Goal: Task Accomplishment & Management: Manage account settings

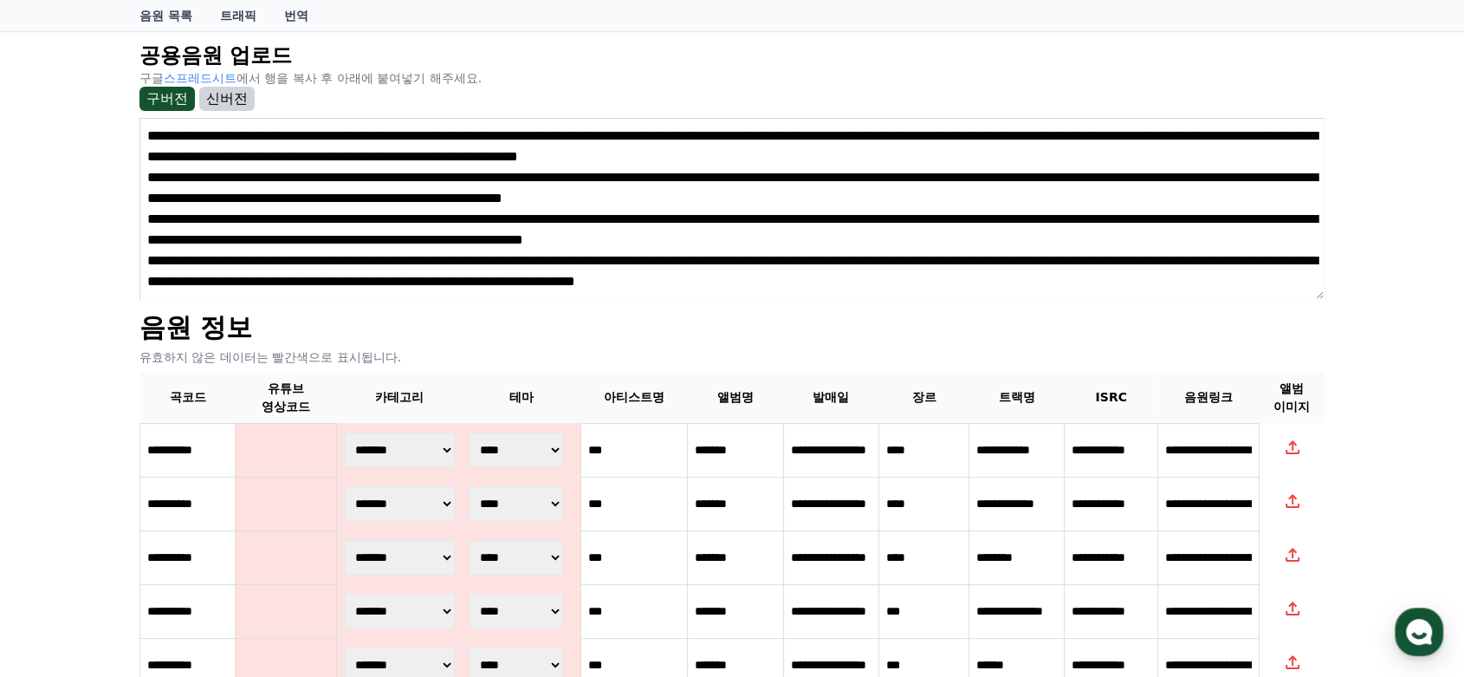
scroll to position [148, 0]
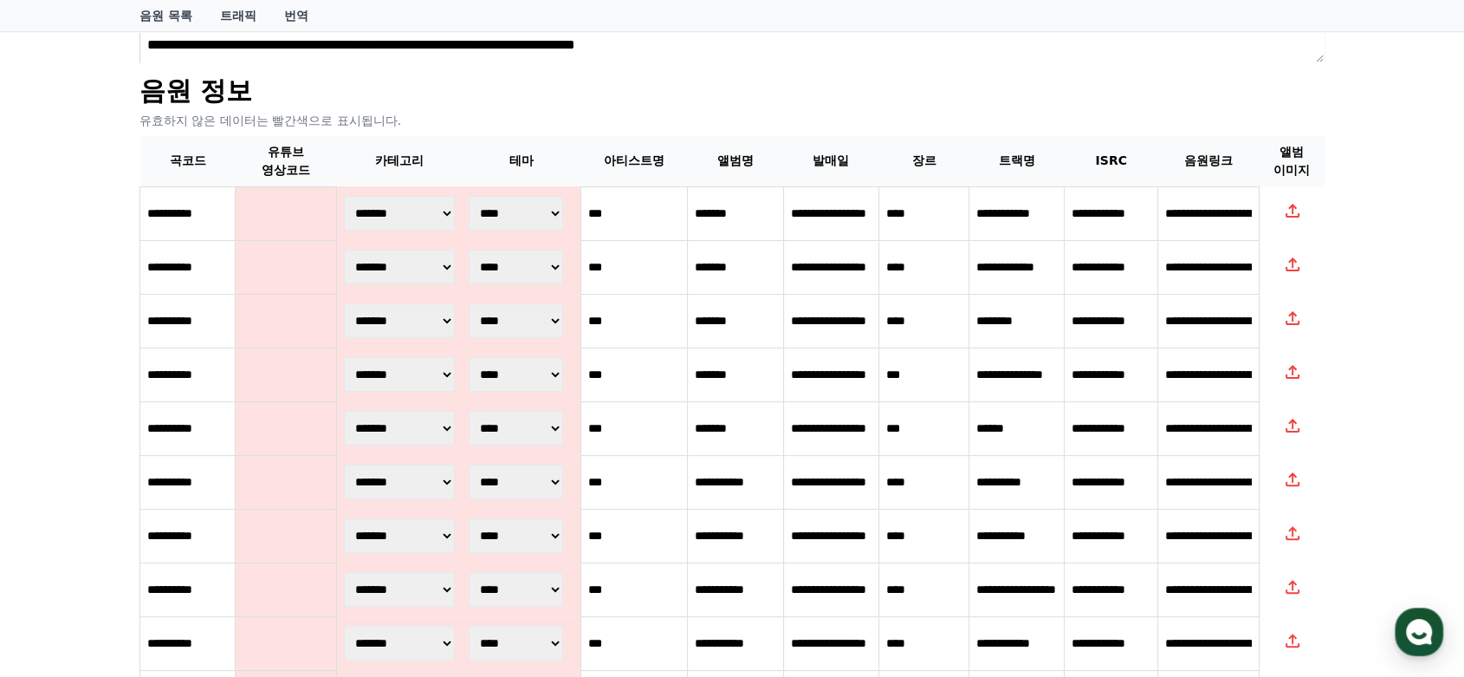
scroll to position [437, 0]
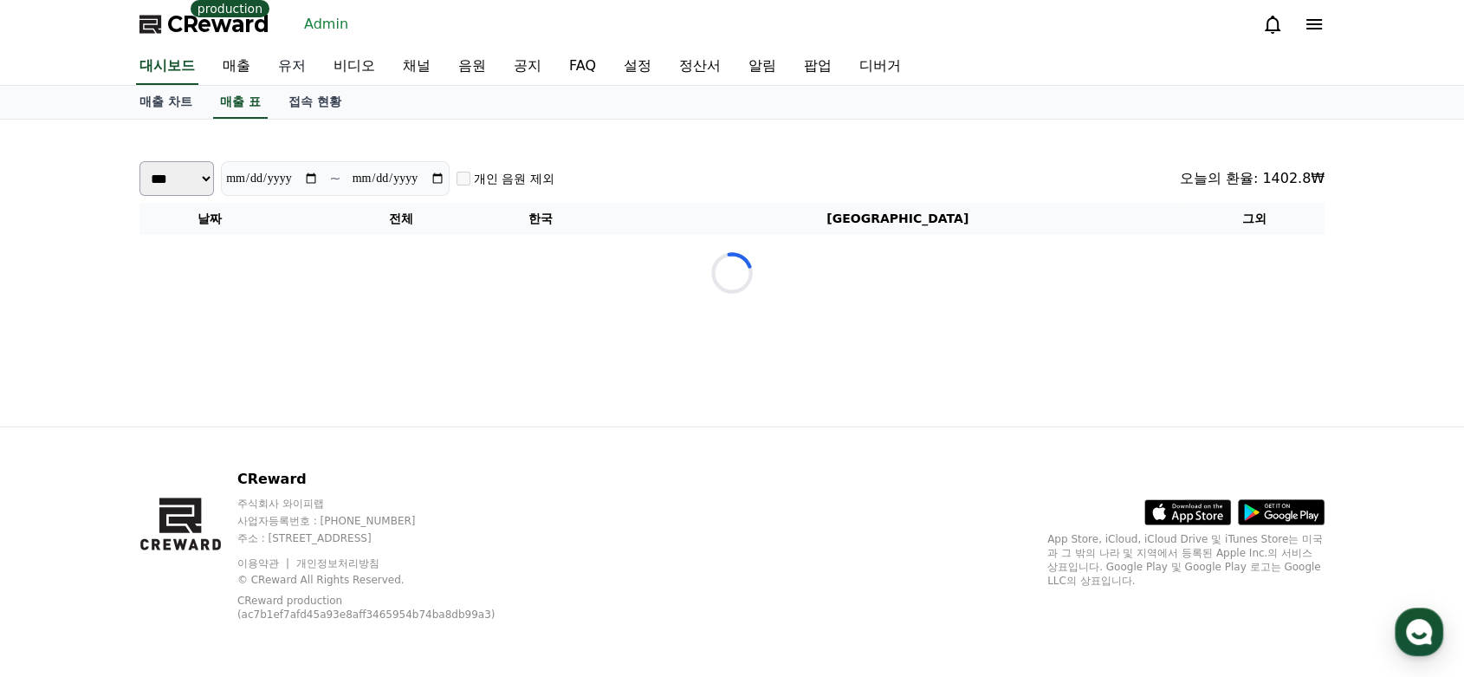
click at [289, 62] on link "유저" at bounding box center [291, 67] width 55 height 36
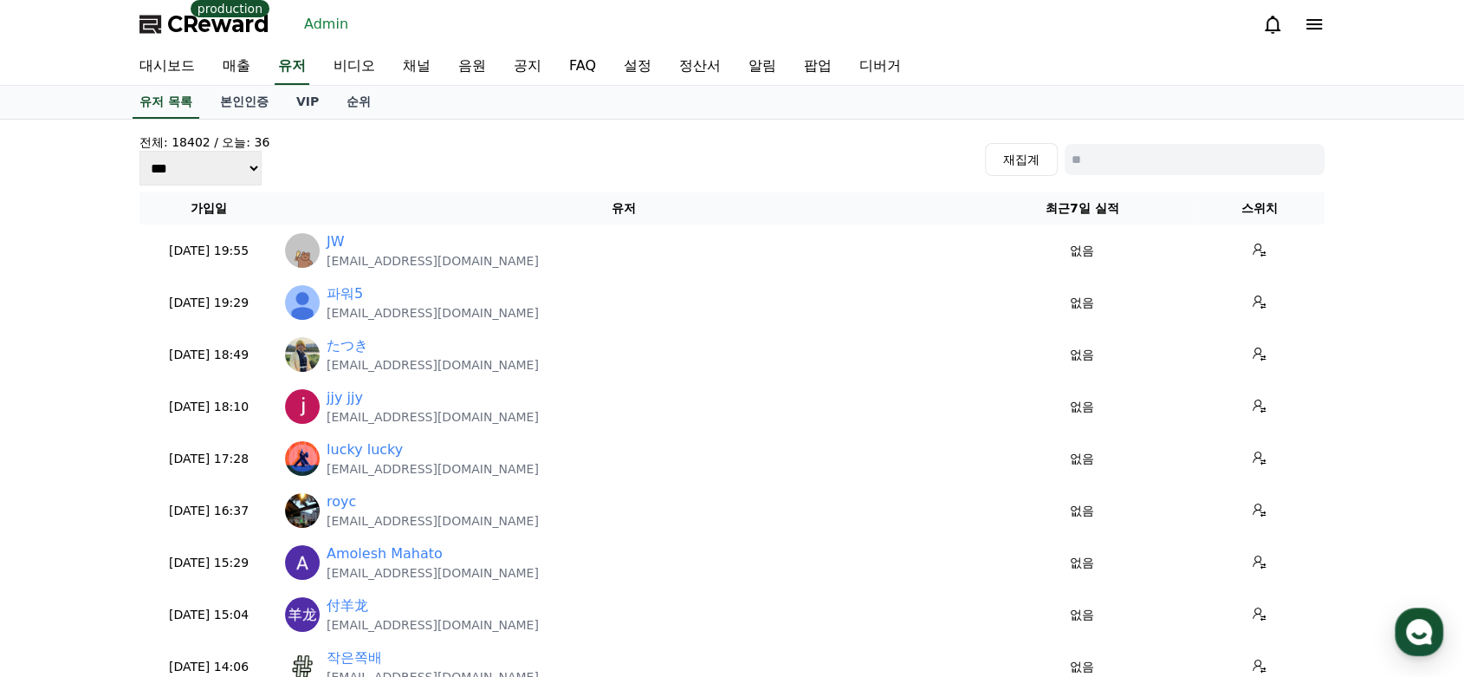
click at [1147, 157] on input at bounding box center [1195, 159] width 260 height 31
type input "*"
type input "***"
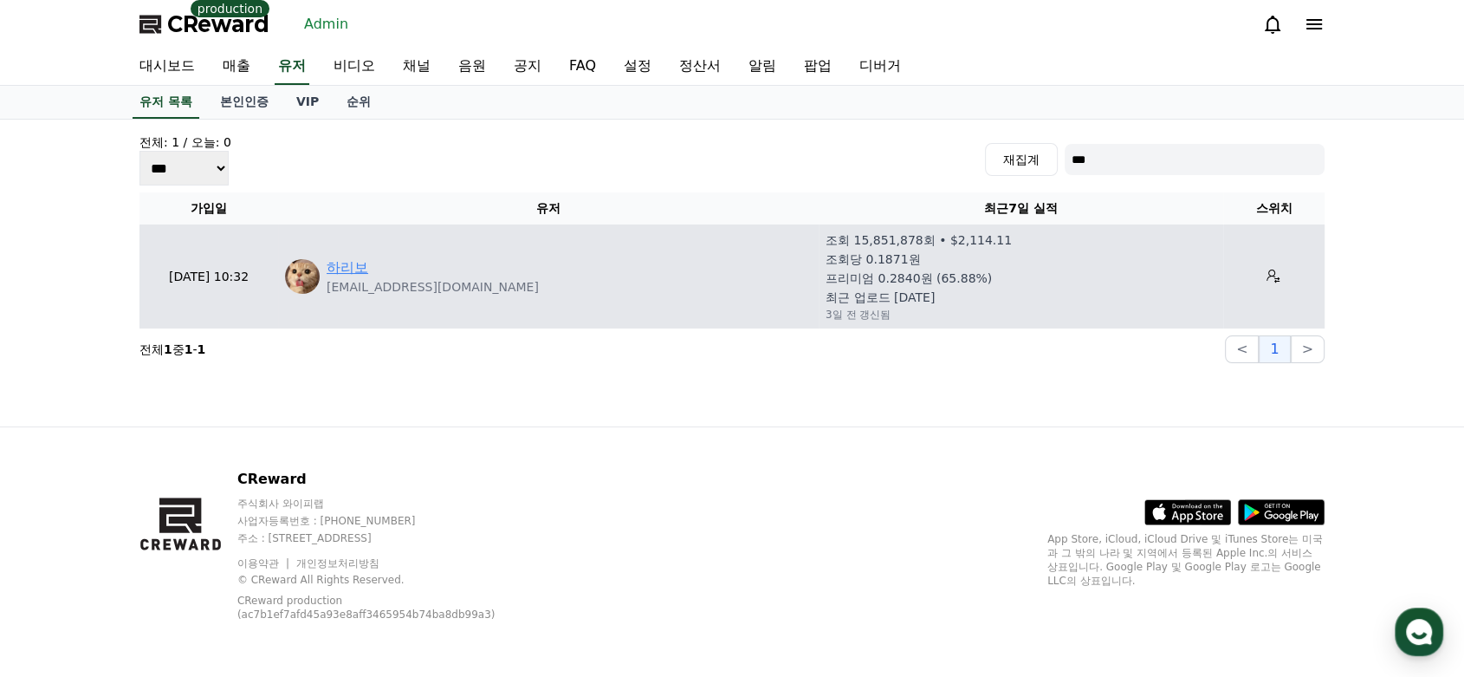
click at [353, 275] on link "하리보" at bounding box center [348, 267] width 42 height 21
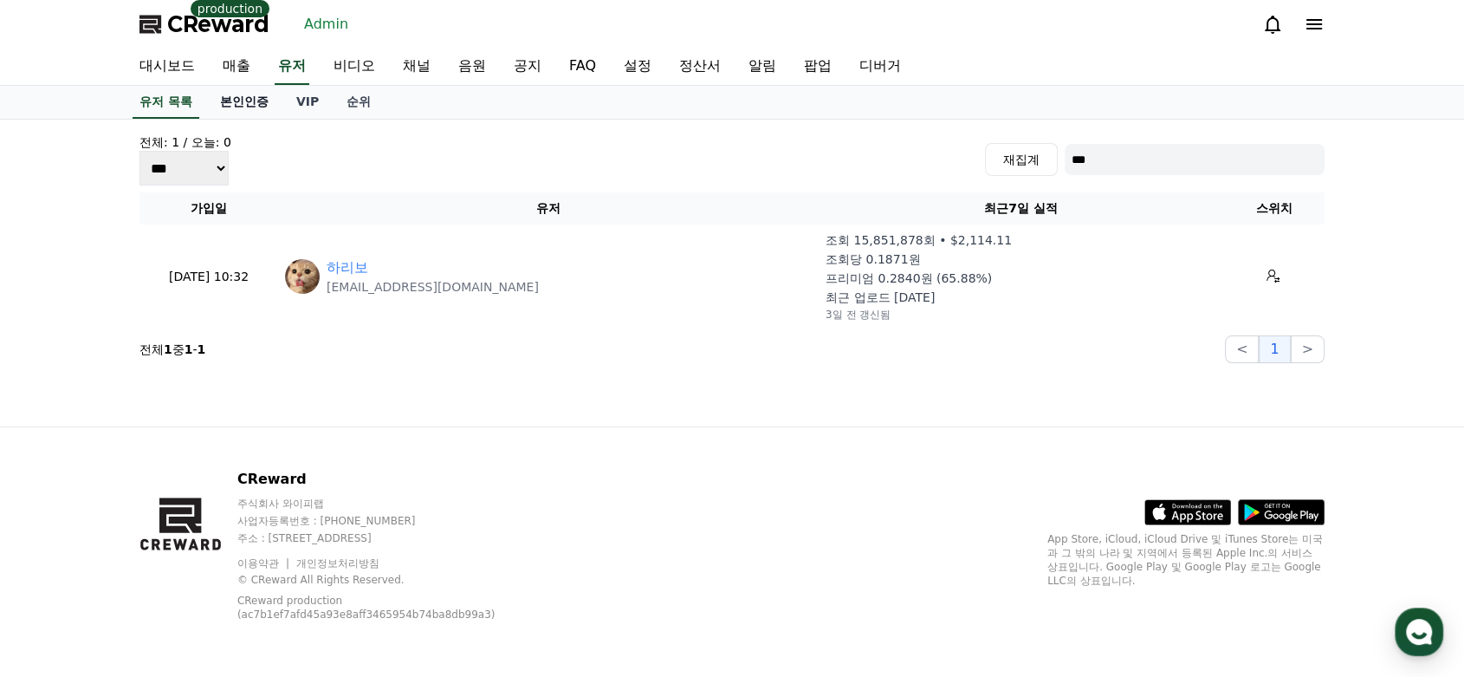
click at [254, 100] on link "본인인증" at bounding box center [244, 102] width 76 height 33
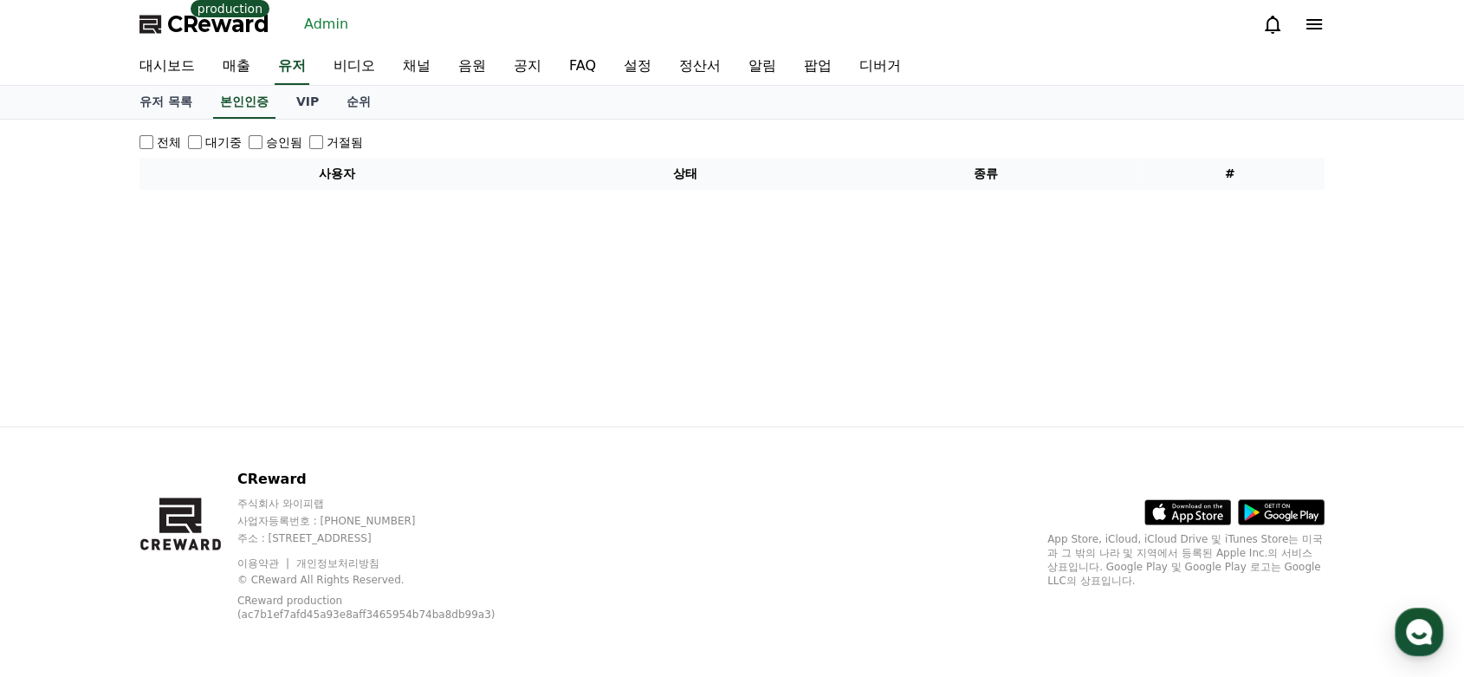
click at [152, 148] on div "전체" at bounding box center [160, 141] width 42 height 17
click at [138, 140] on div "전체 대기중 승인됨 거절됨 사용자 상태 종류 #" at bounding box center [732, 161] width 1199 height 70
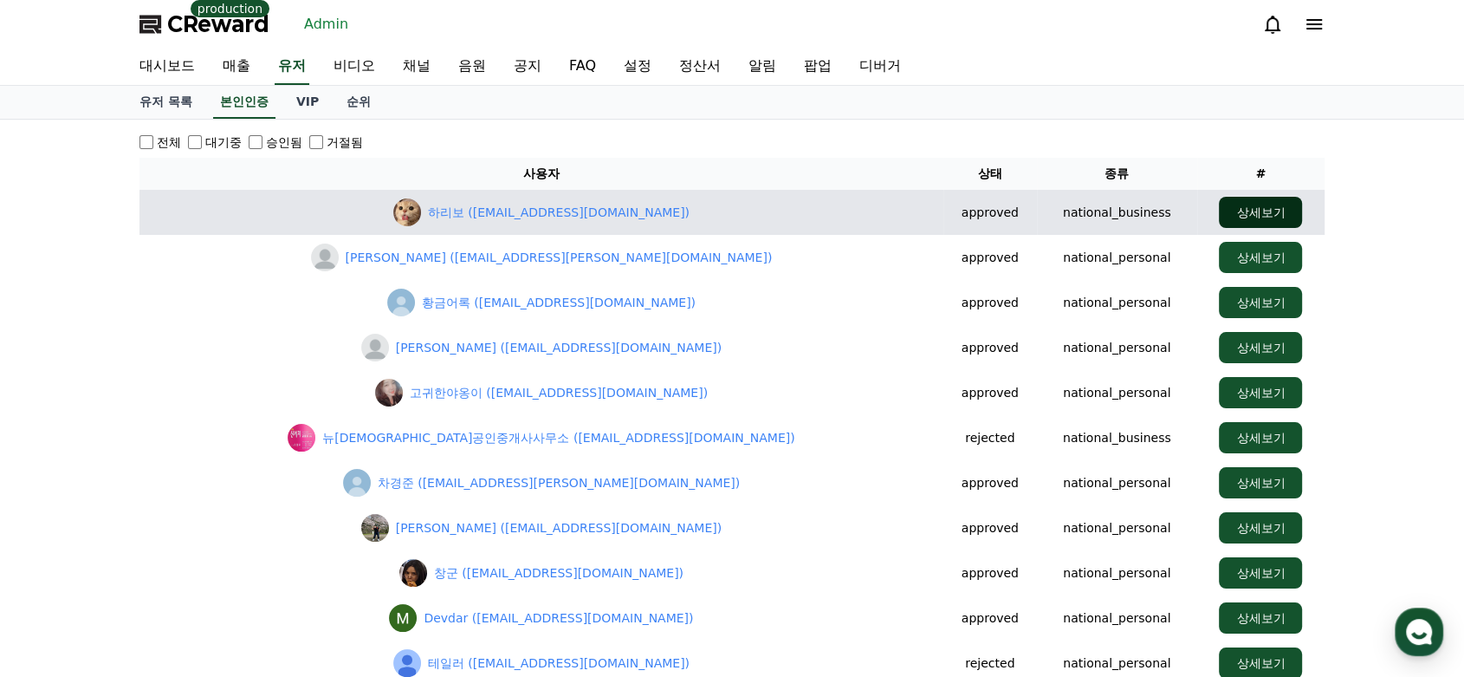
click at [1267, 211] on button "상세보기" at bounding box center [1260, 212] width 83 height 31
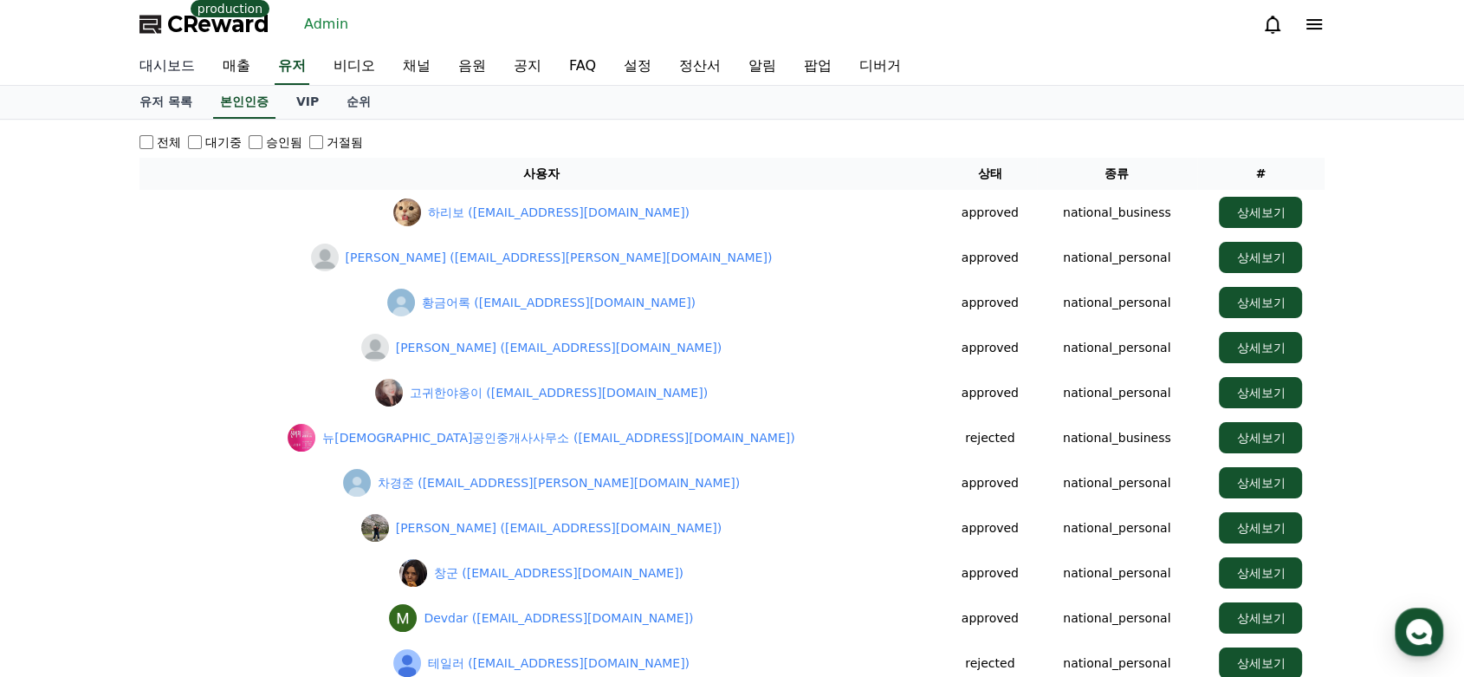
click at [155, 62] on link "대시보드" at bounding box center [167, 67] width 83 height 36
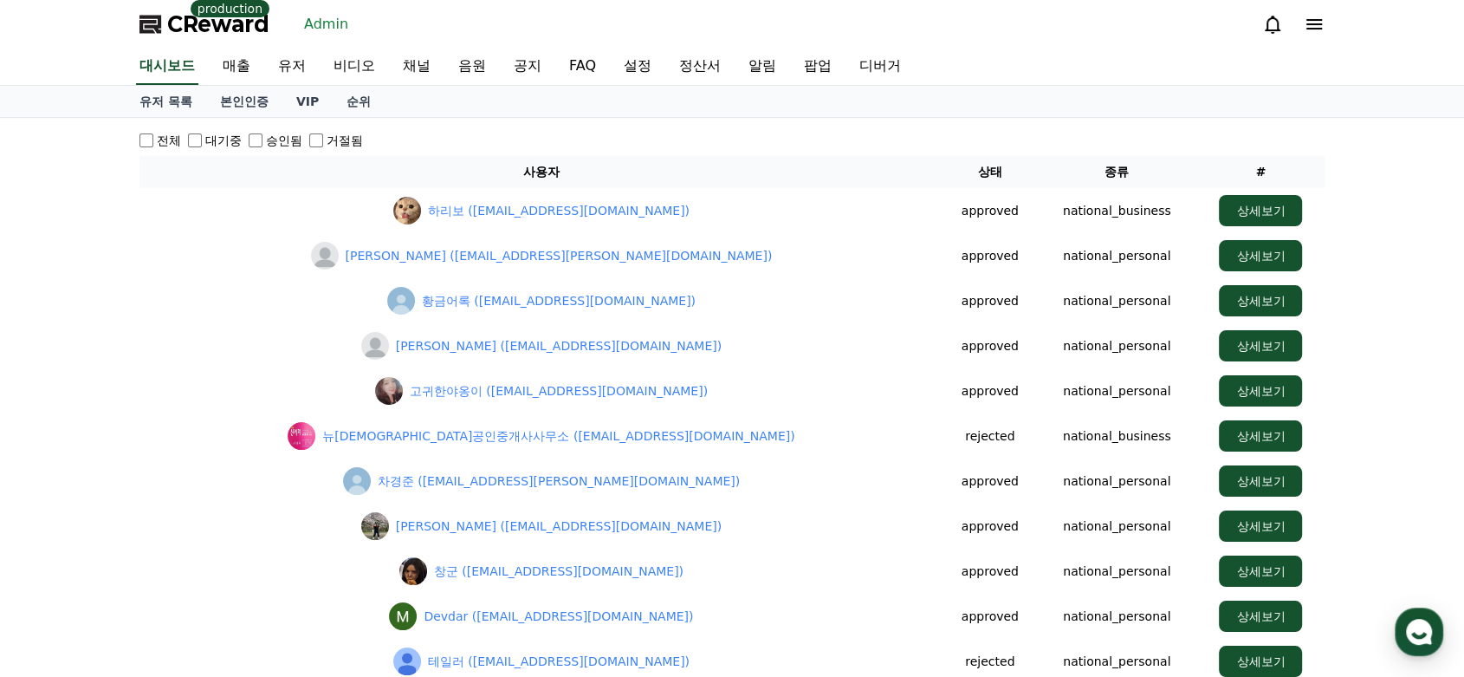
click at [329, 27] on link "Admin" at bounding box center [326, 24] width 58 height 28
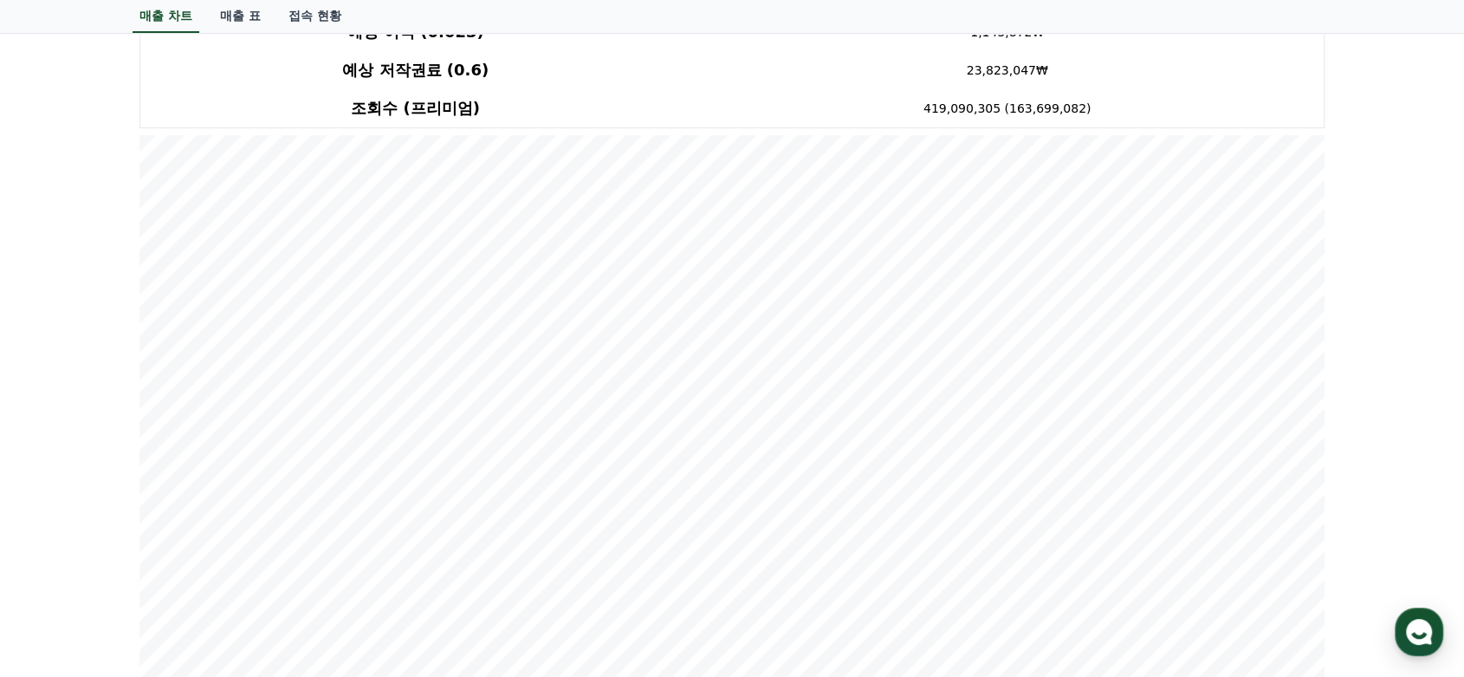
scroll to position [96, 0]
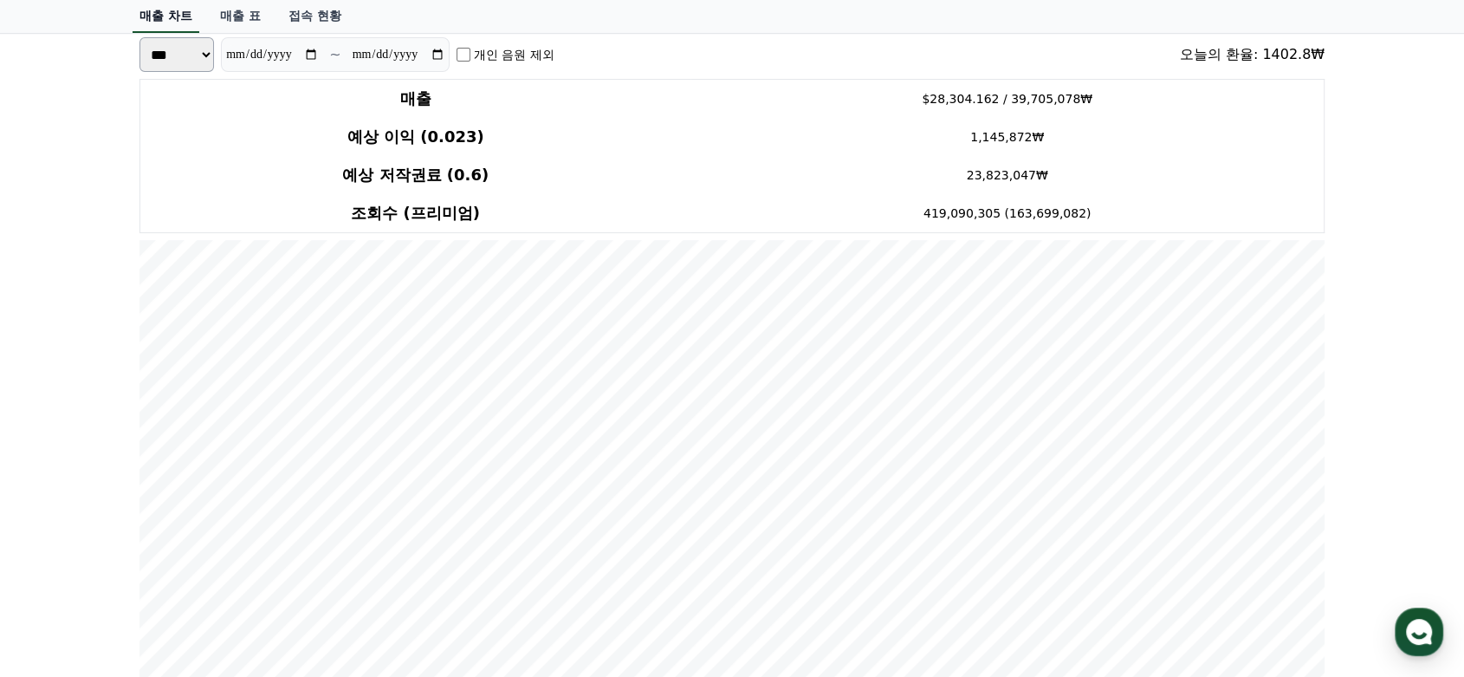
click at [178, 6] on link "매출 차트" at bounding box center [166, 16] width 67 height 33
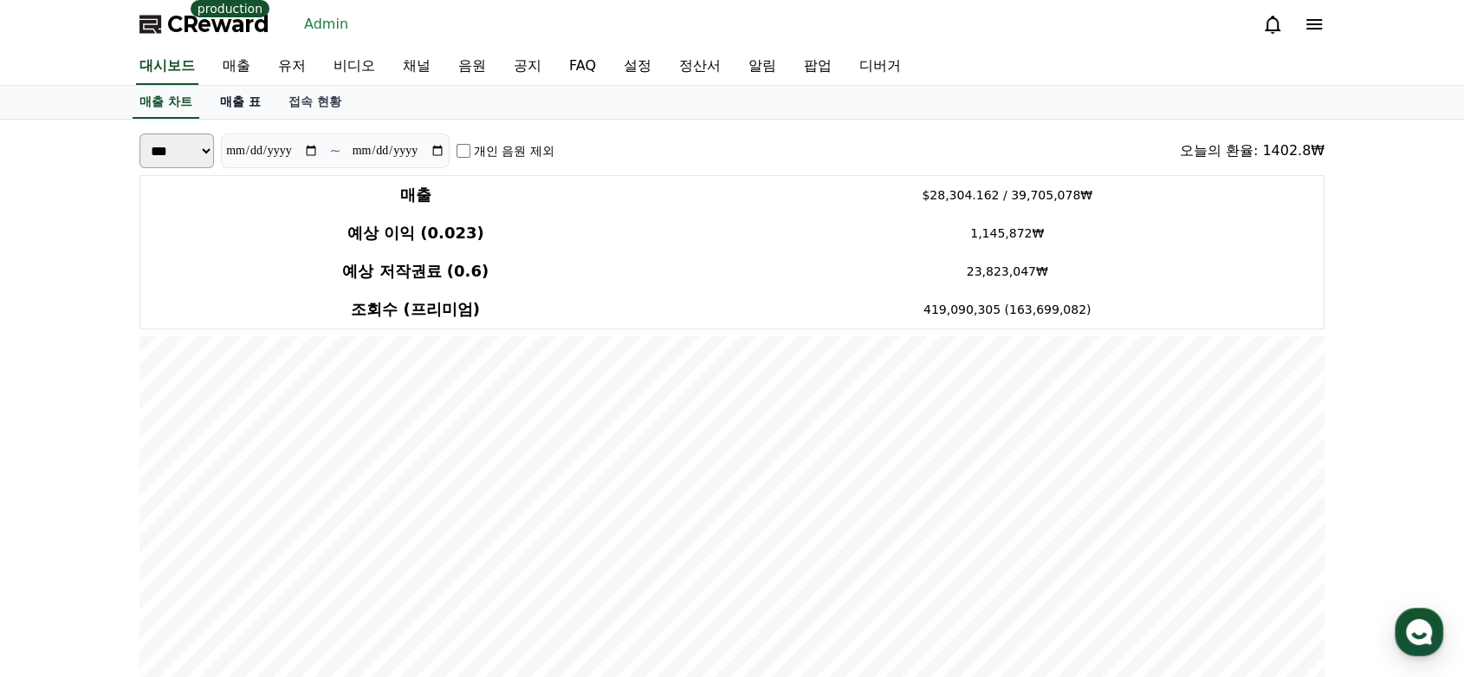
click at [217, 102] on link "매출 표" at bounding box center [240, 102] width 68 height 33
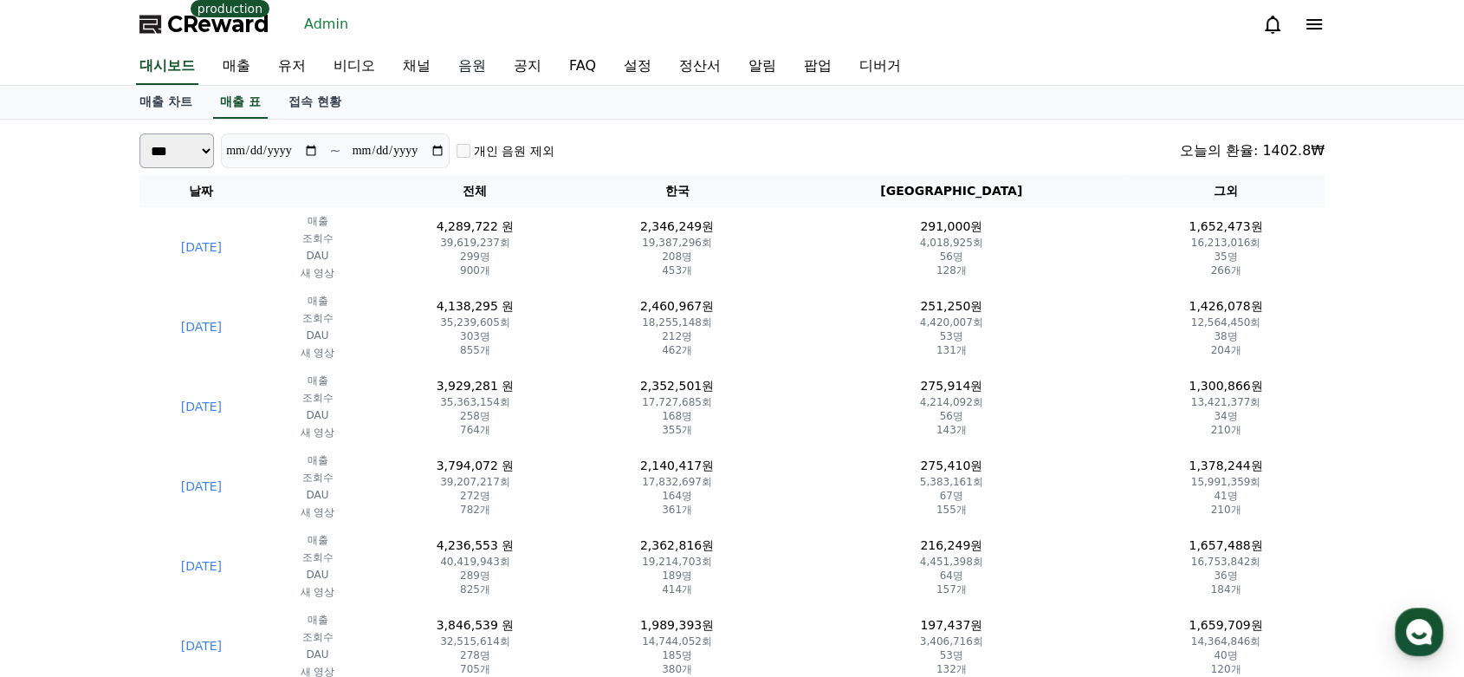
click at [464, 61] on link "음원" at bounding box center [471, 67] width 55 height 36
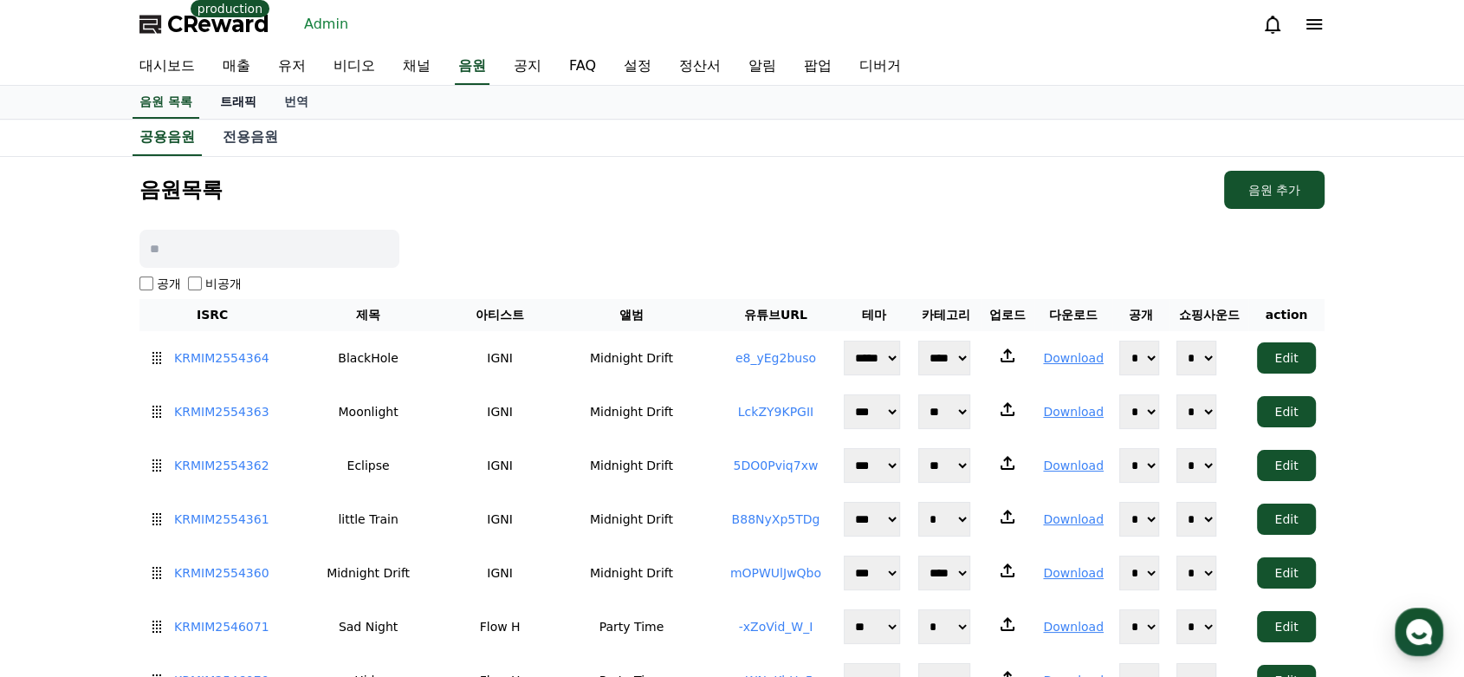
click at [225, 103] on link "트래픽" at bounding box center [238, 102] width 64 height 33
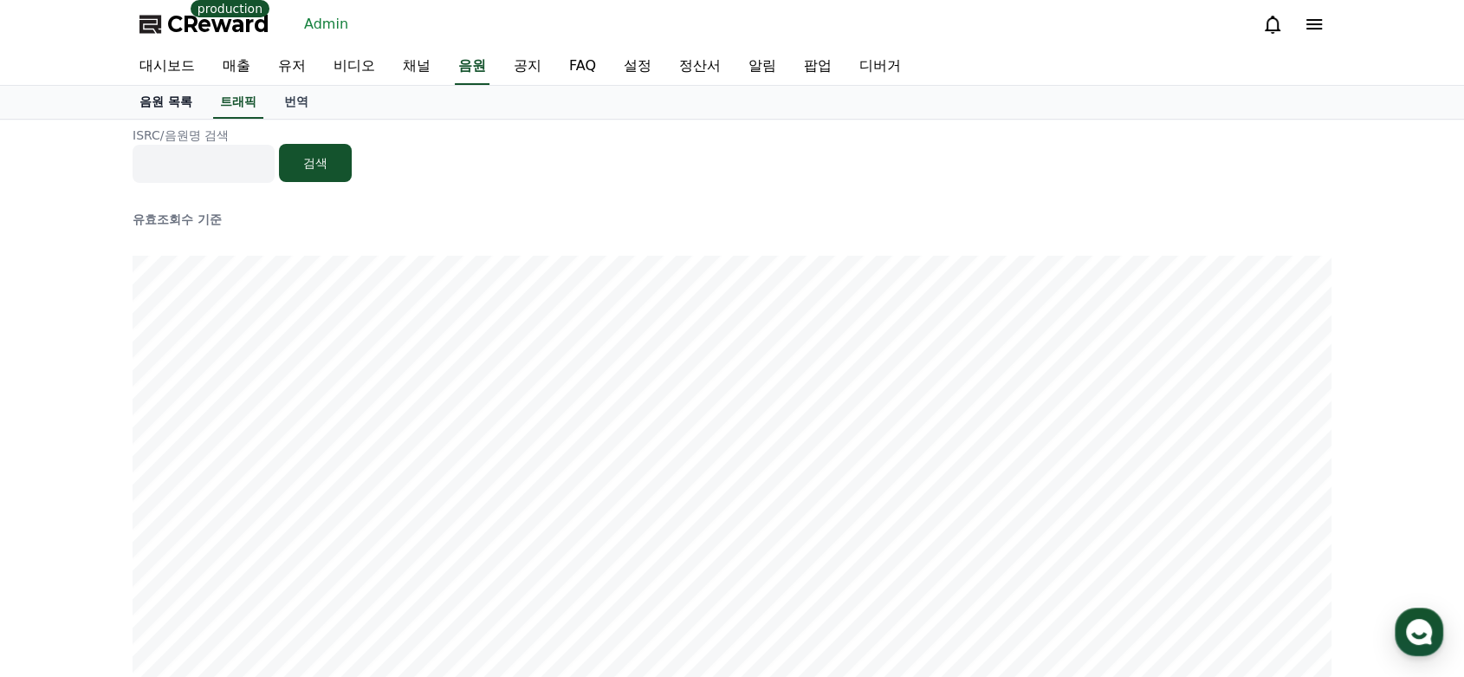
click at [178, 117] on link "음원 목록" at bounding box center [166, 102] width 81 height 33
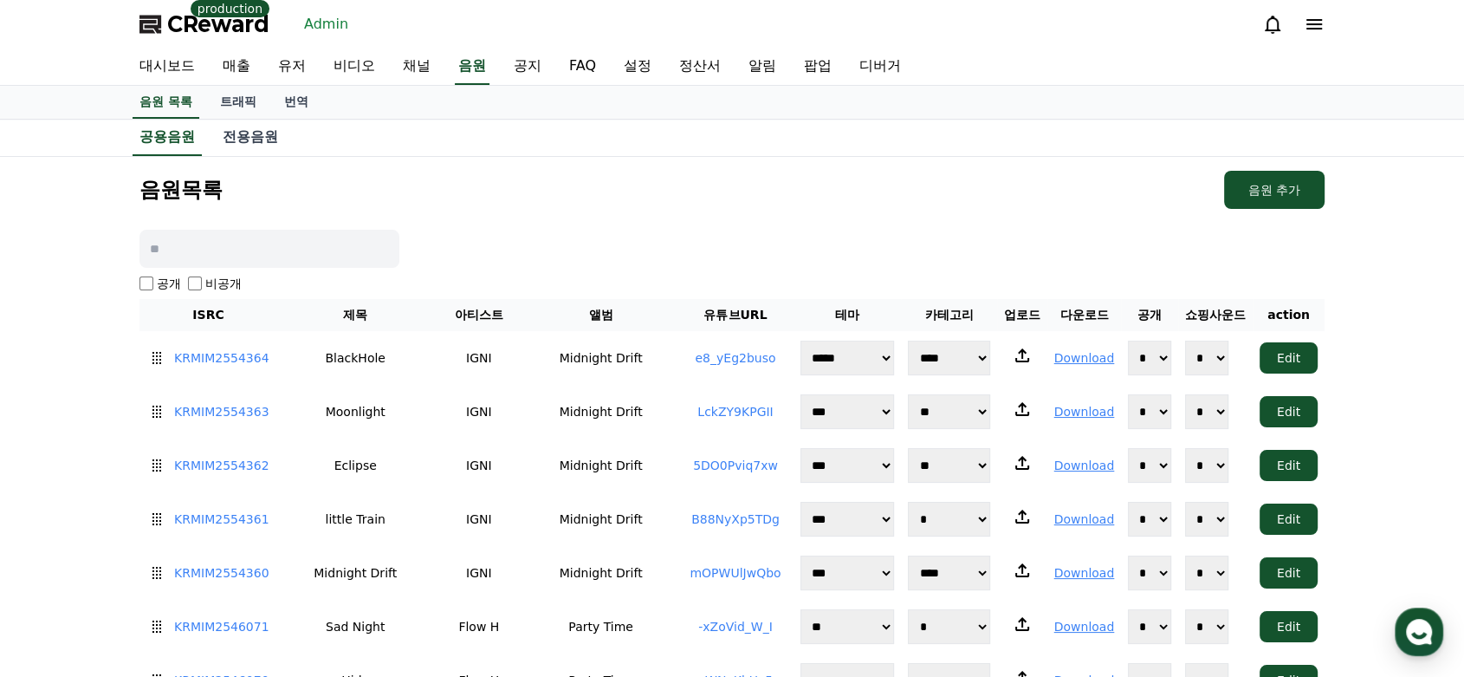
click at [199, 245] on input at bounding box center [269, 249] width 260 height 38
type input "****"
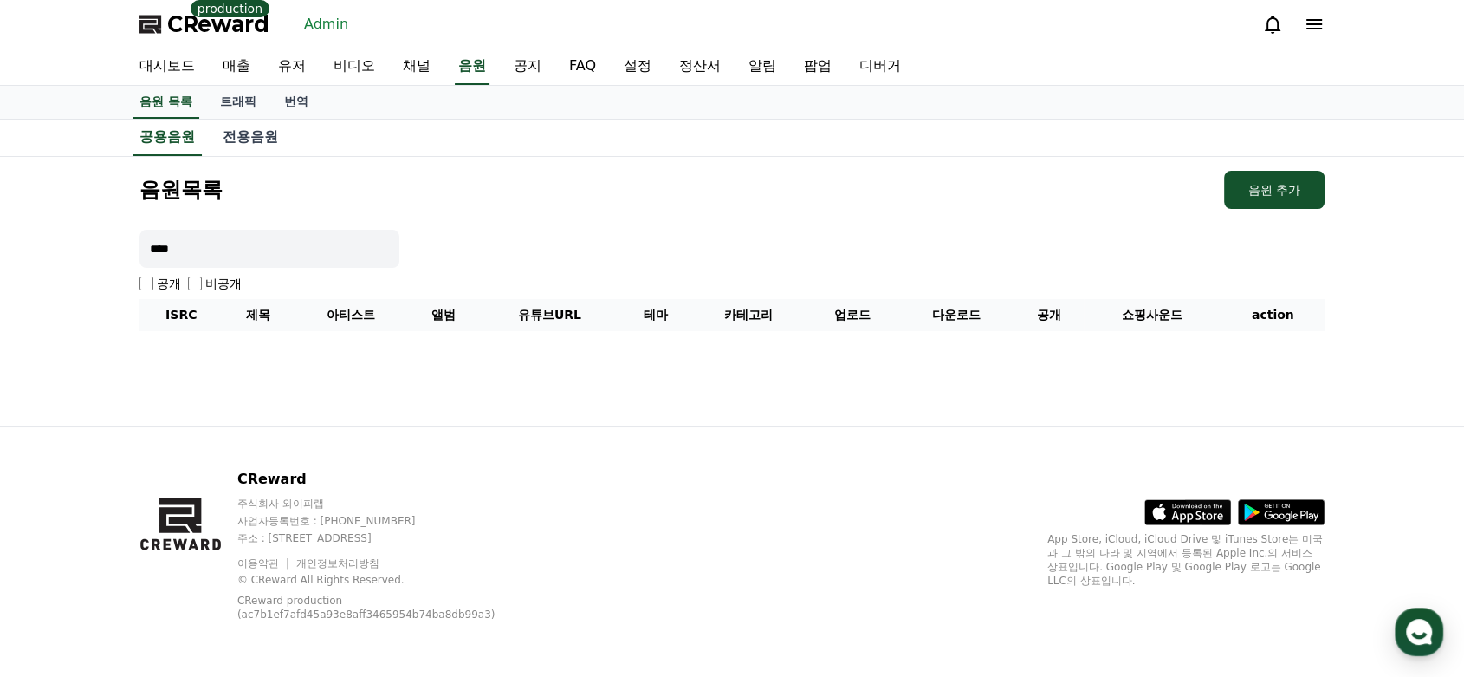
click at [203, 243] on input "****" at bounding box center [269, 249] width 260 height 38
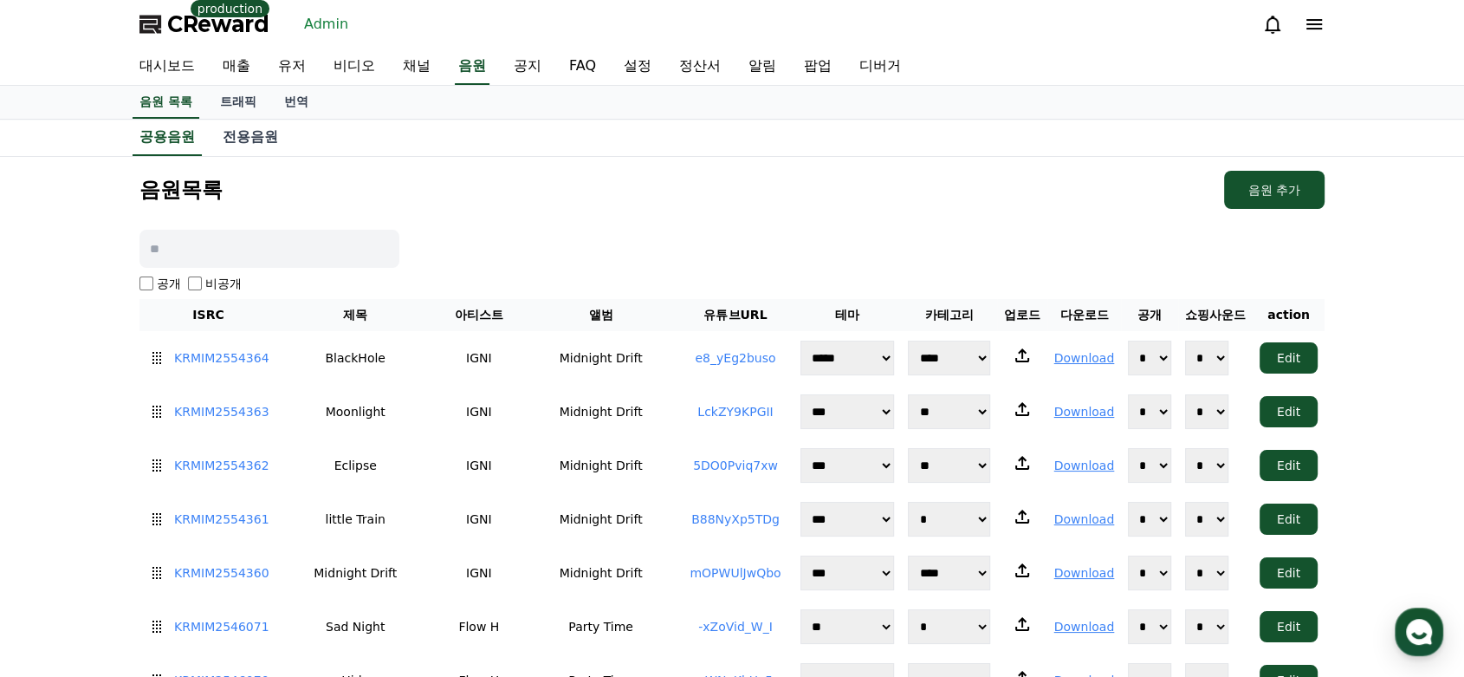
scroll to position [4933, 0]
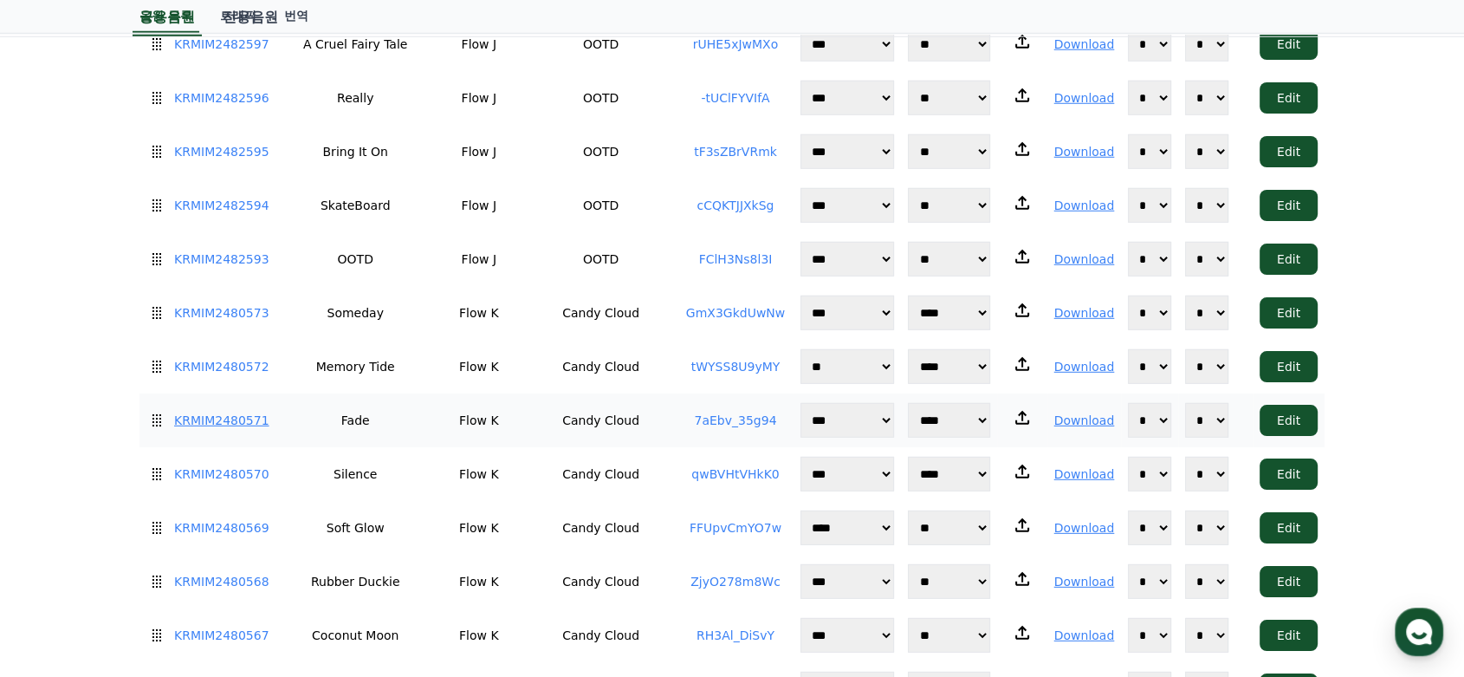
click at [247, 411] on link "KRMIM2480571" at bounding box center [221, 420] width 95 height 18
click at [72, 358] on div "음원목록 음원 추가 공개 비공개 ISRC 제목 아티스트 앨범 유튜브URL 테마 카테고리 업로드 다운로드 공개 쇼핑사운드 action KRMIM…" at bounding box center [732, 98] width 1464 height 9748
click at [721, 413] on link "7aEbv_35g94" at bounding box center [735, 420] width 82 height 14
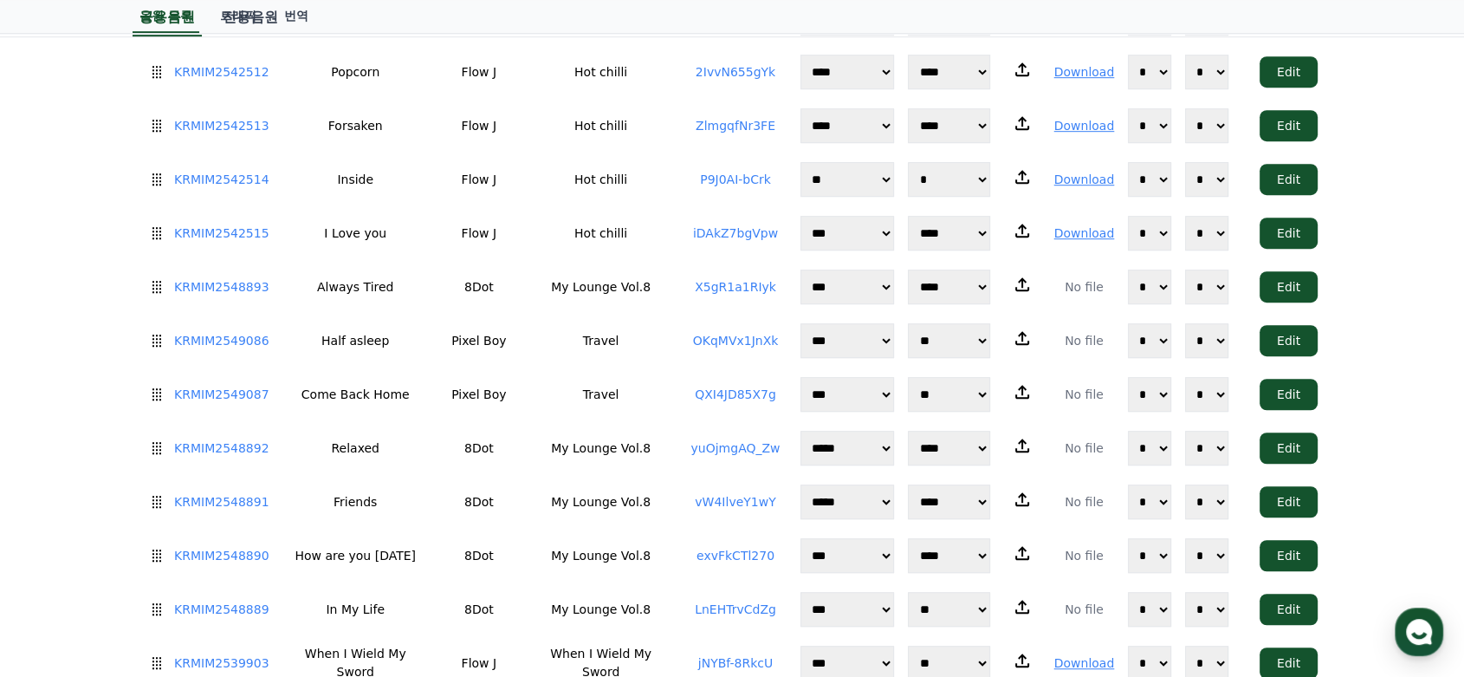
scroll to position [0, 0]
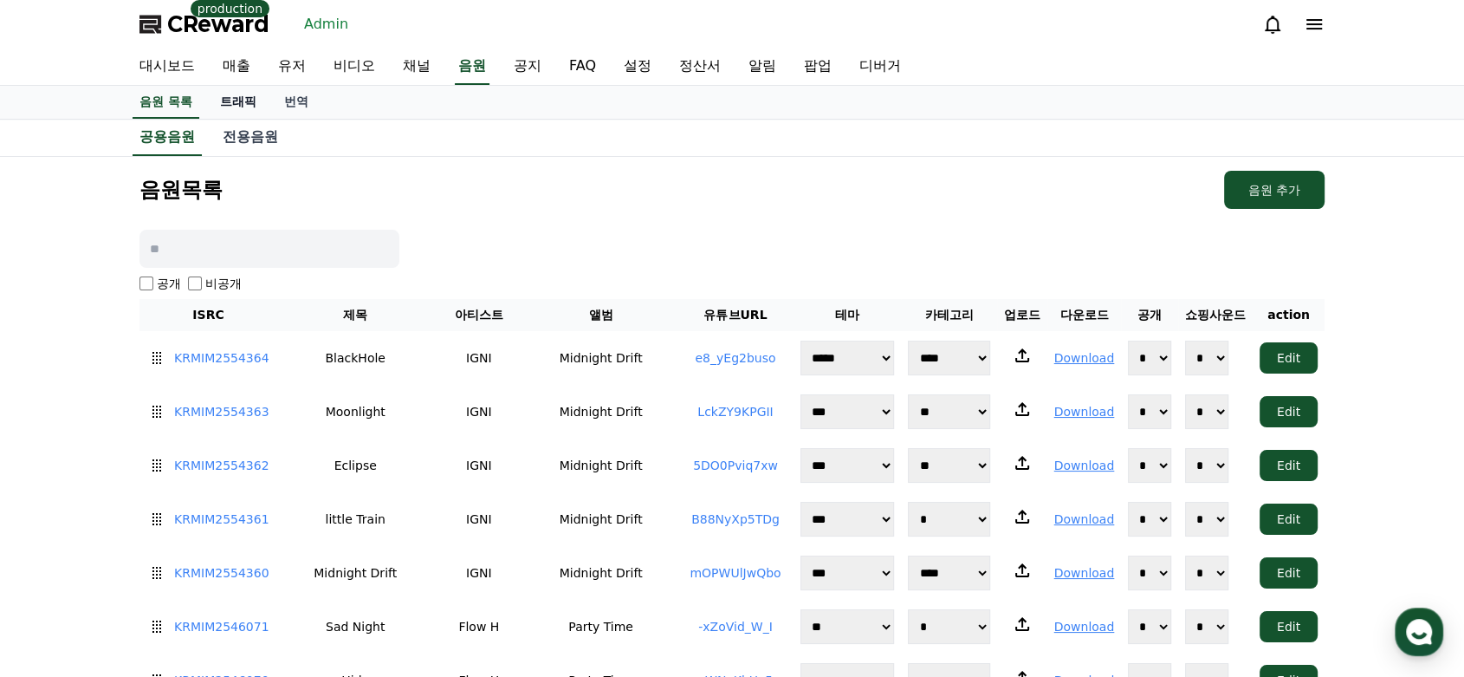
click at [249, 100] on link "트래픽" at bounding box center [238, 102] width 64 height 33
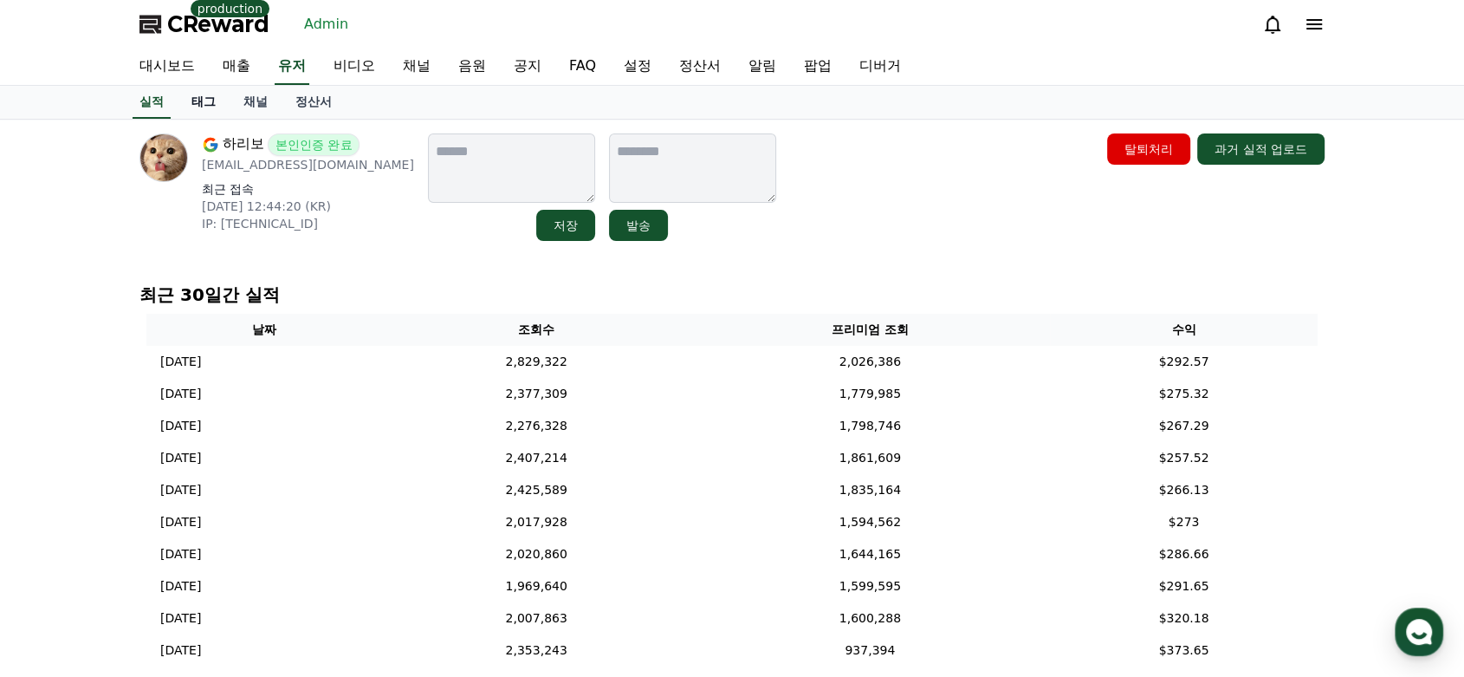
click at [222, 105] on link "태그" at bounding box center [204, 102] width 52 height 33
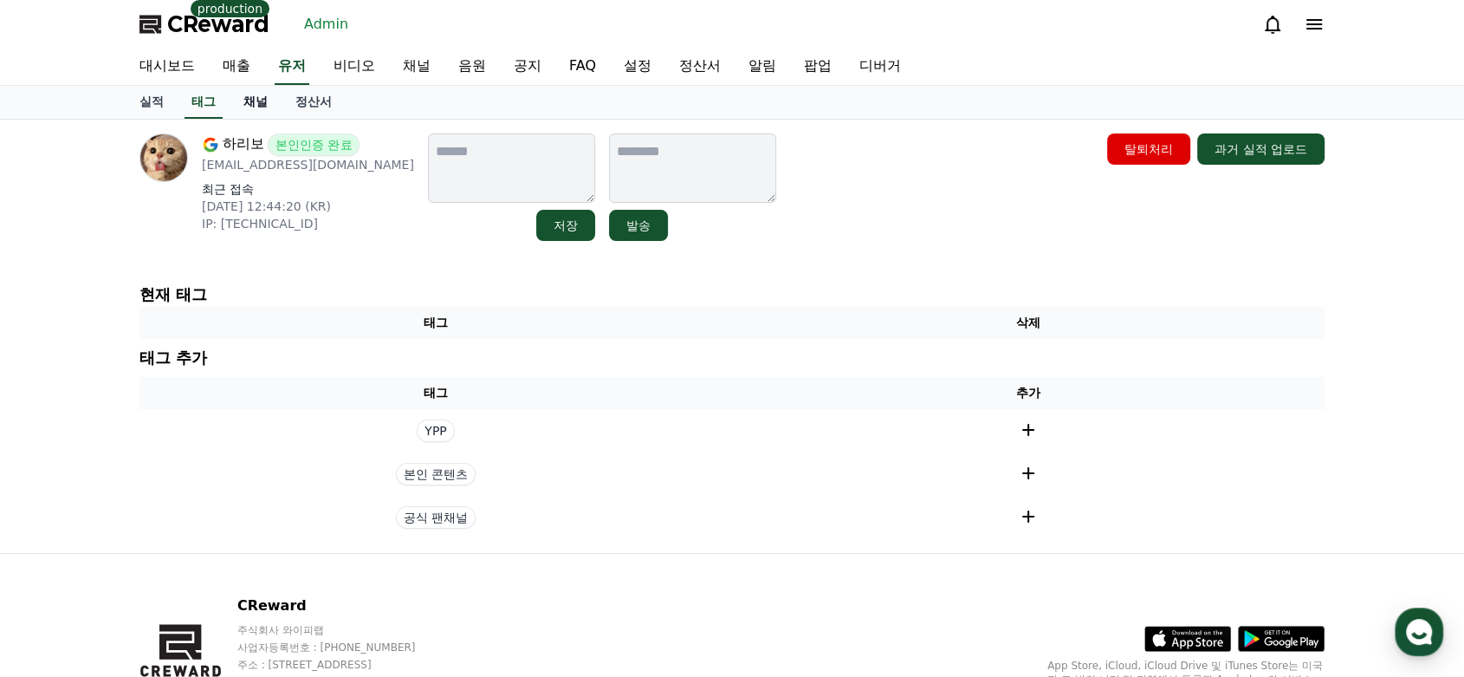
click at [246, 104] on link "채널" at bounding box center [256, 102] width 52 height 33
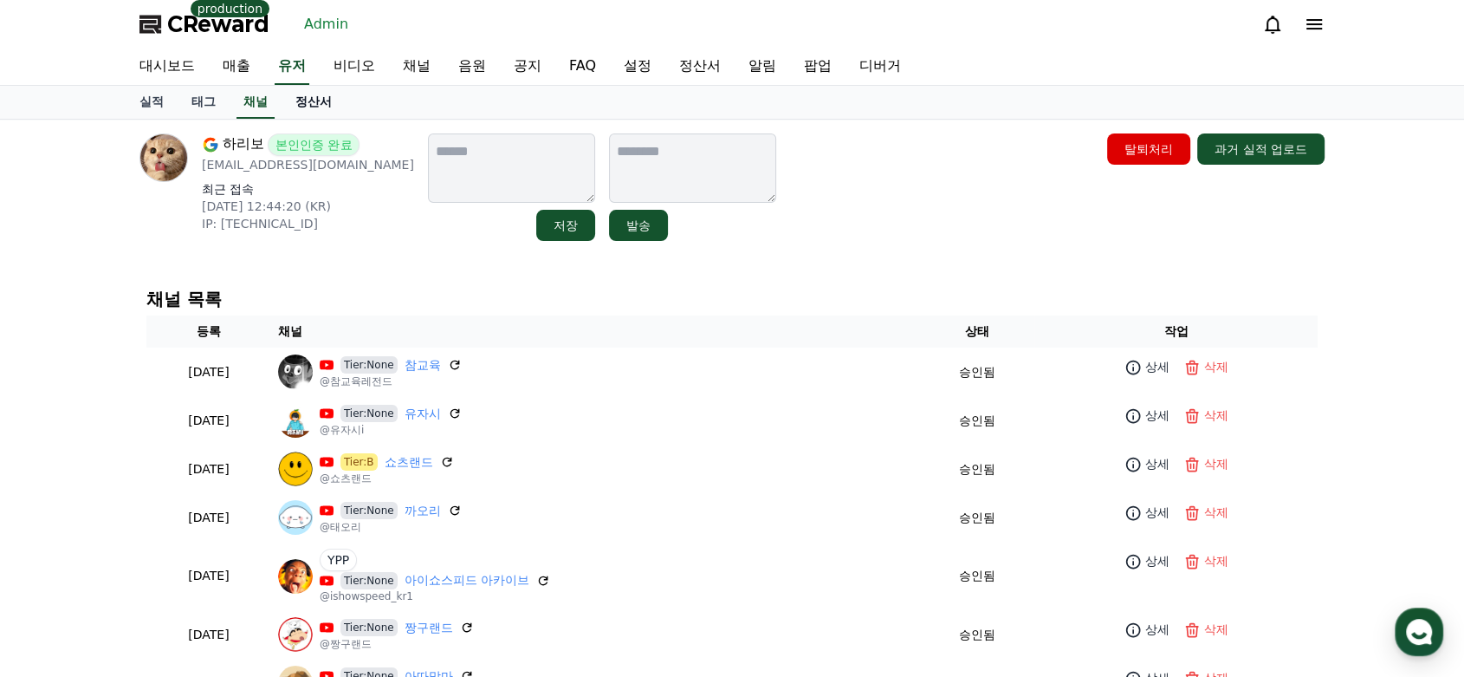
click at [319, 102] on link "정산서" at bounding box center [314, 102] width 64 height 33
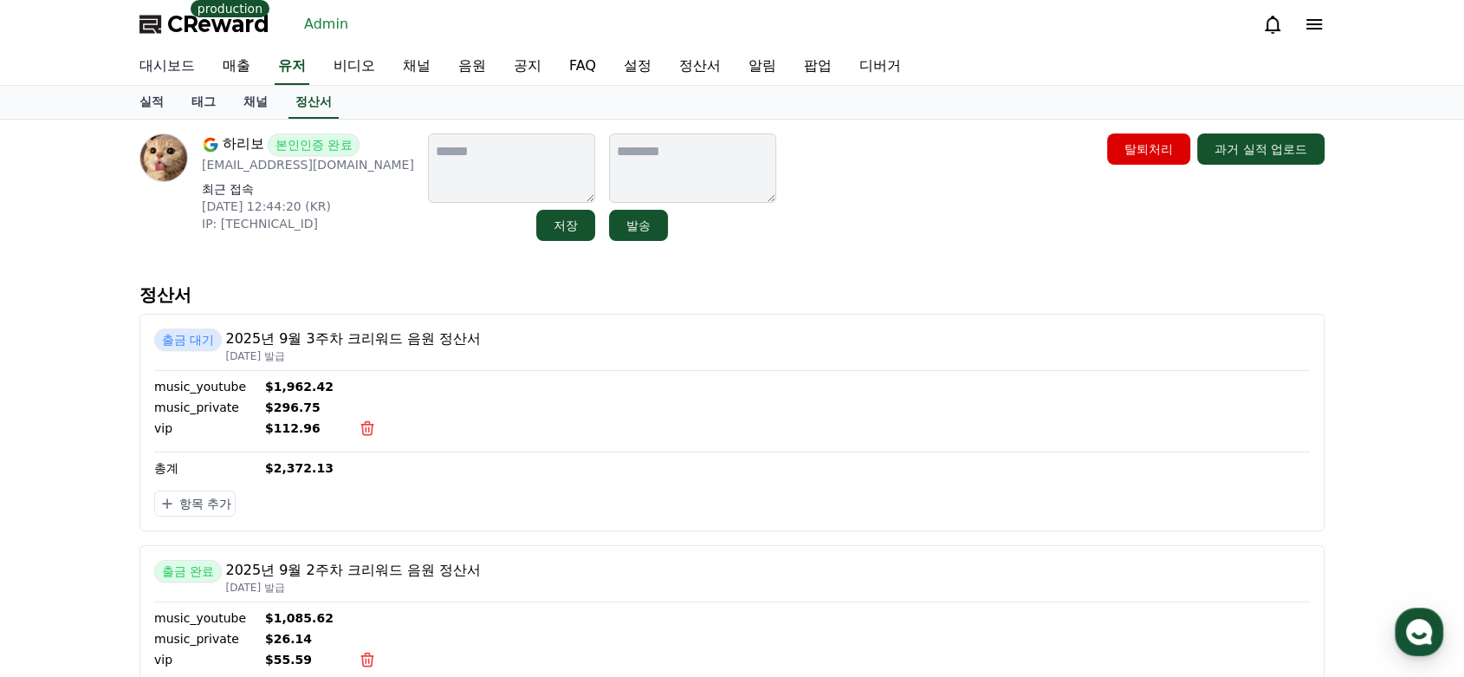
click at [164, 62] on link "대시보드" at bounding box center [167, 67] width 83 height 36
